Goal: Task Accomplishment & Management: Use online tool/utility

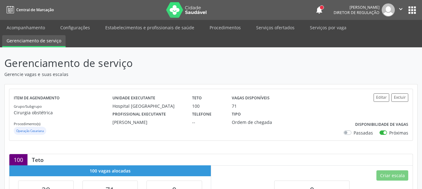
click at [402, 10] on icon "" at bounding box center [400, 9] width 7 height 7
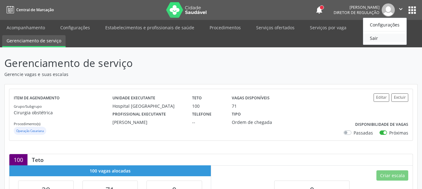
click at [381, 42] on link "Sair" at bounding box center [384, 38] width 43 height 9
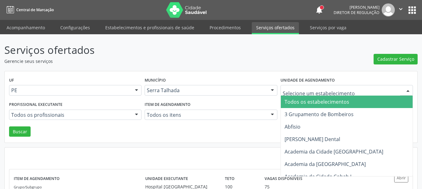
drag, startPoint x: 339, startPoint y: 91, endPoint x: 266, endPoint y: 94, distance: 73.1
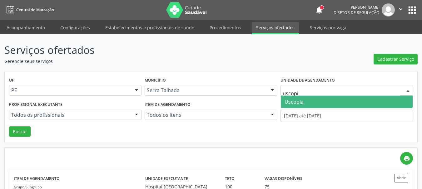
type input "uscopia"
click at [289, 99] on span "Uscopia" at bounding box center [293, 102] width 19 height 7
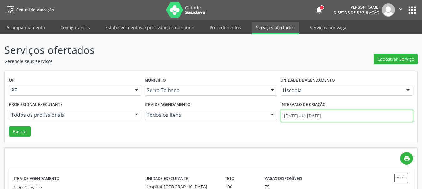
click at [317, 114] on input "01/08/2025 até 30/08/2025" at bounding box center [346, 116] width 132 height 12
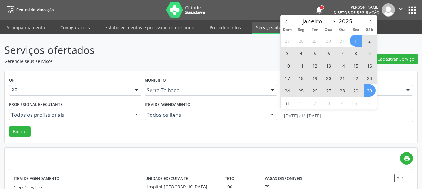
click at [354, 138] on div "UF PE PE Nenhum resultado encontrado para: " " Não há nenhuma opção para ser ex…" at bounding box center [211, 107] width 412 height 72
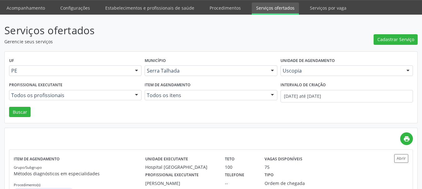
scroll to position [94, 0]
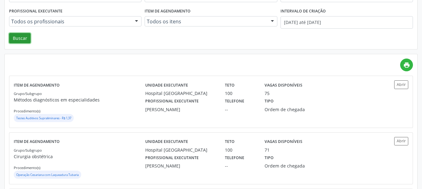
click at [19, 39] on button "Buscar" at bounding box center [20, 38] width 22 height 11
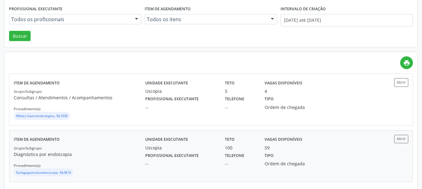
scroll to position [102, 0]
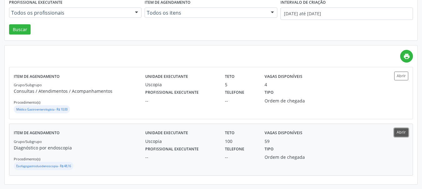
click at [400, 136] on button "Abrir" at bounding box center [401, 133] width 14 height 8
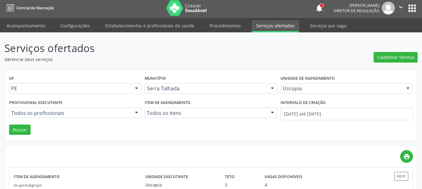
scroll to position [0, 0]
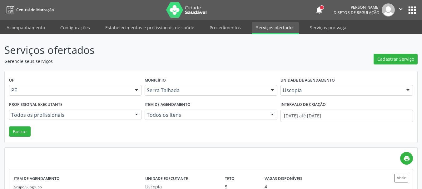
click at [401, 8] on icon "" at bounding box center [400, 9] width 7 height 7
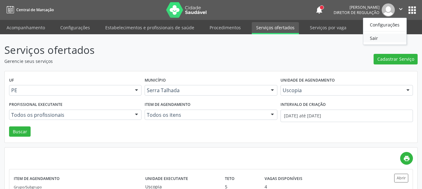
click at [386, 40] on link "Sair" at bounding box center [384, 38] width 43 height 9
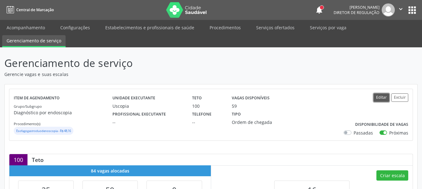
click at [381, 98] on button "Editar" at bounding box center [381, 98] width 16 height 8
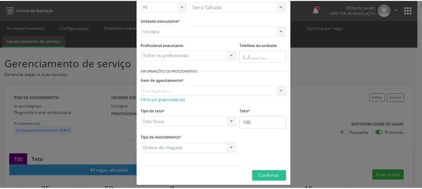
scroll to position [52, 0]
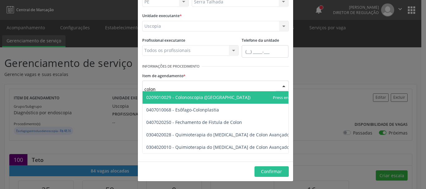
type input "colono"
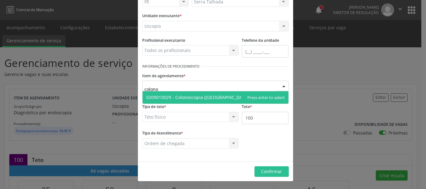
click at [221, 102] on span "0209010029 - Colonoscopia ([GEOGRAPHIC_DATA])" at bounding box center [216, 97] width 146 height 12
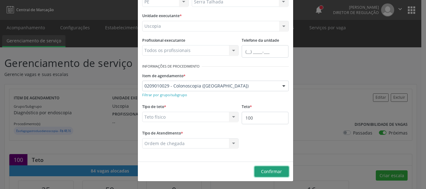
click at [268, 169] on button "Confirmar" at bounding box center [272, 172] width 34 height 11
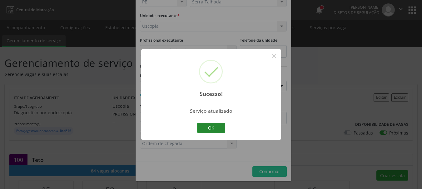
click at [212, 126] on button "OK" at bounding box center [211, 128] width 28 height 11
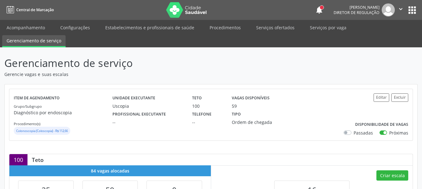
click at [398, 8] on icon "" at bounding box center [400, 9] width 7 height 7
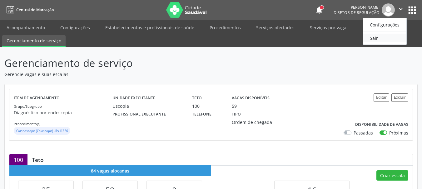
click at [386, 39] on link "Sair" at bounding box center [384, 38] width 43 height 9
